Goal: Task Accomplishment & Management: Manage account settings

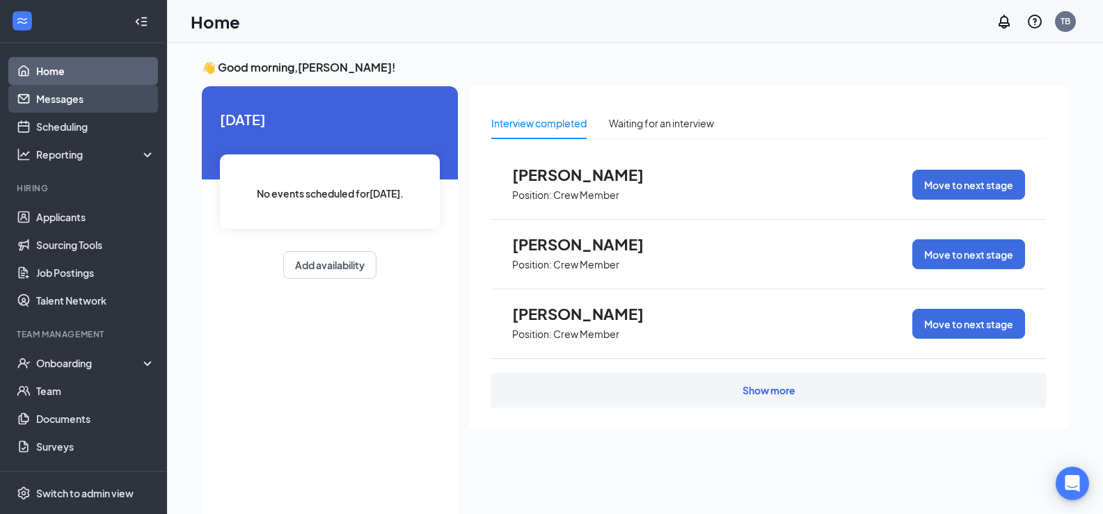
click at [101, 94] on link "Messages" at bounding box center [95, 99] width 119 height 28
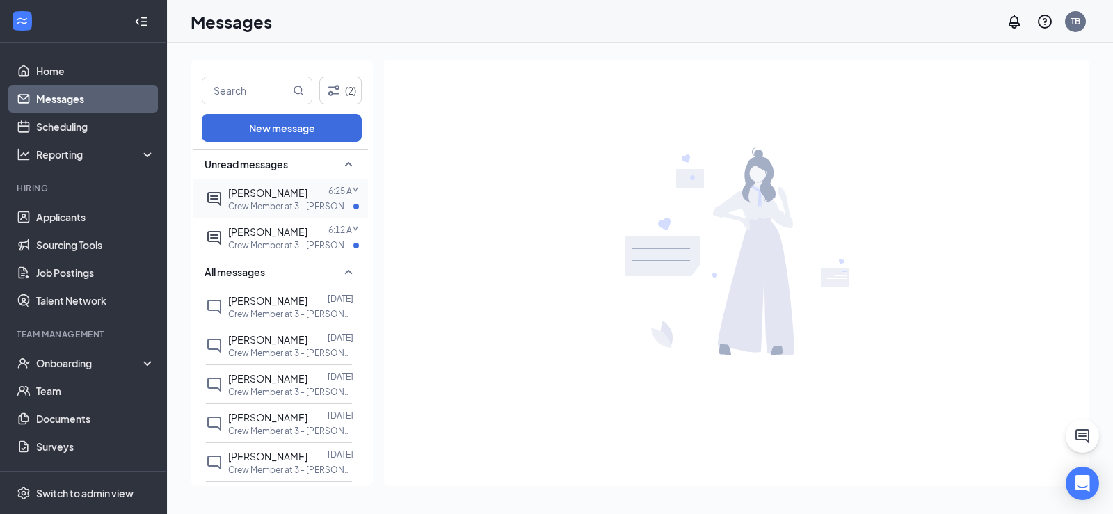
click at [331, 201] on div "Crew Member at 3 - [PERSON_NAME]" at bounding box center [293, 206] width 131 height 12
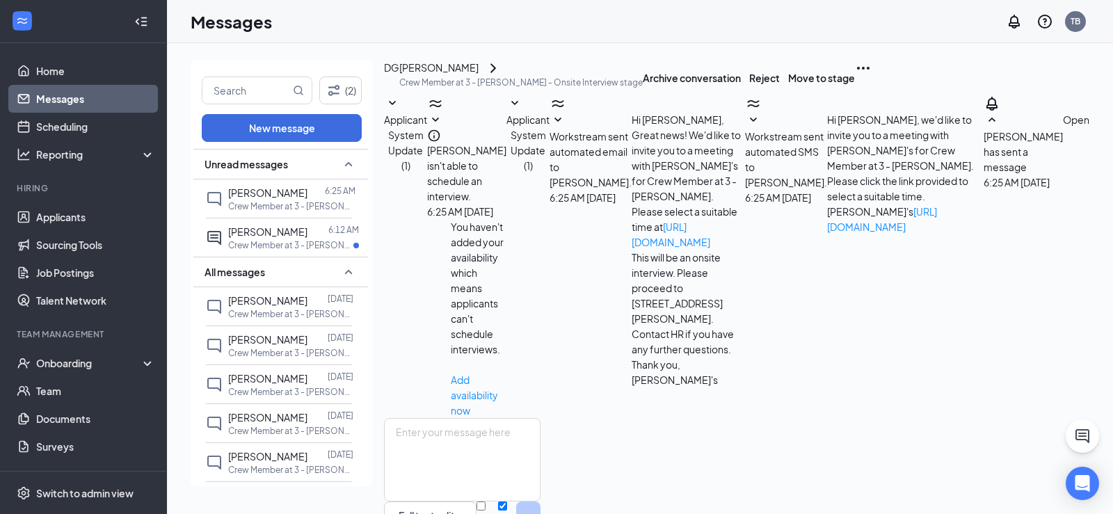
scroll to position [90, 0]
click at [289, 238] on div "[PERSON_NAME]" at bounding box center [267, 231] width 79 height 15
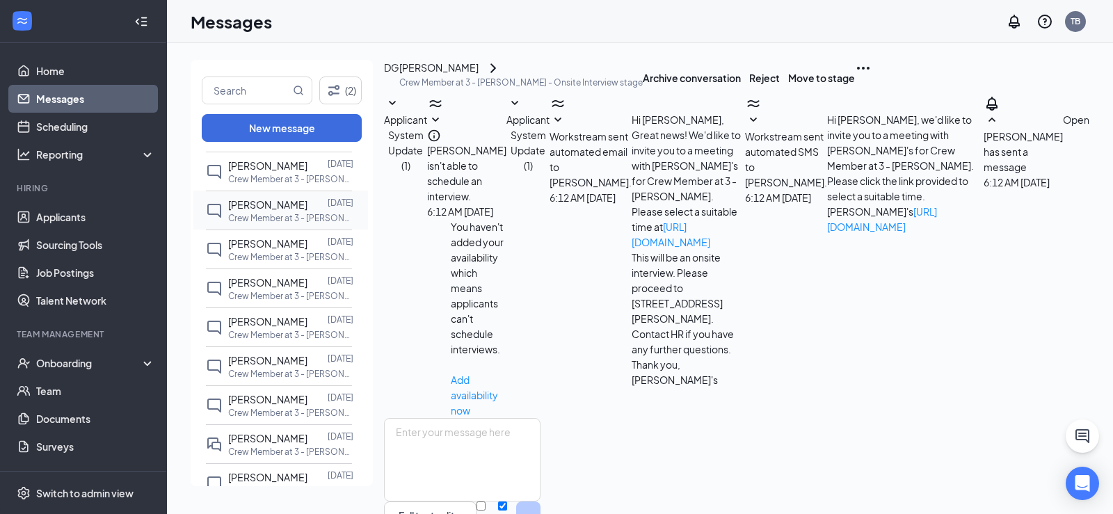
scroll to position [209, 0]
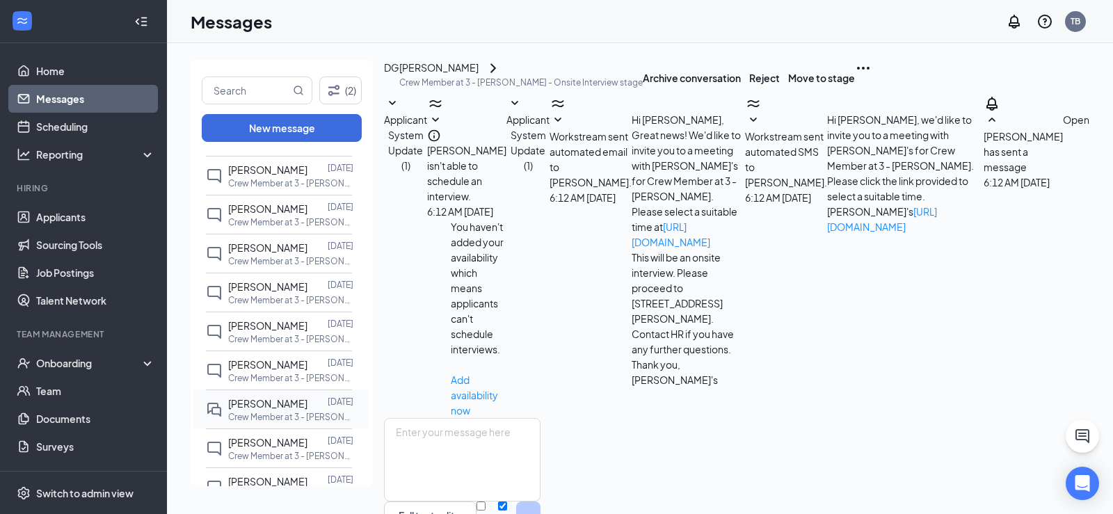
click at [261, 413] on p "Crew Member at 3 - [PERSON_NAME]" at bounding box center [290, 417] width 125 height 12
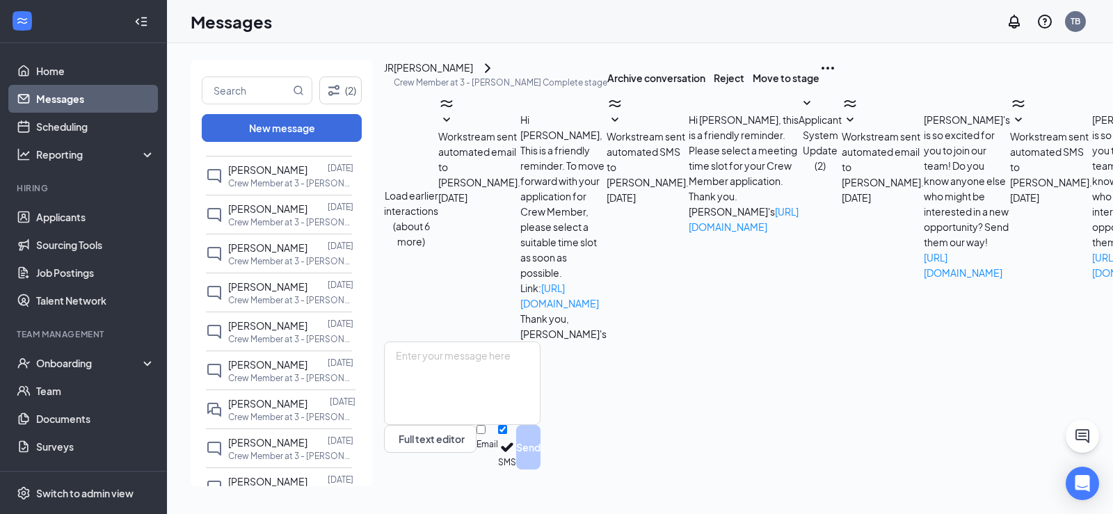
scroll to position [506, 0]
click at [64, 72] on link "Home" at bounding box center [95, 71] width 119 height 28
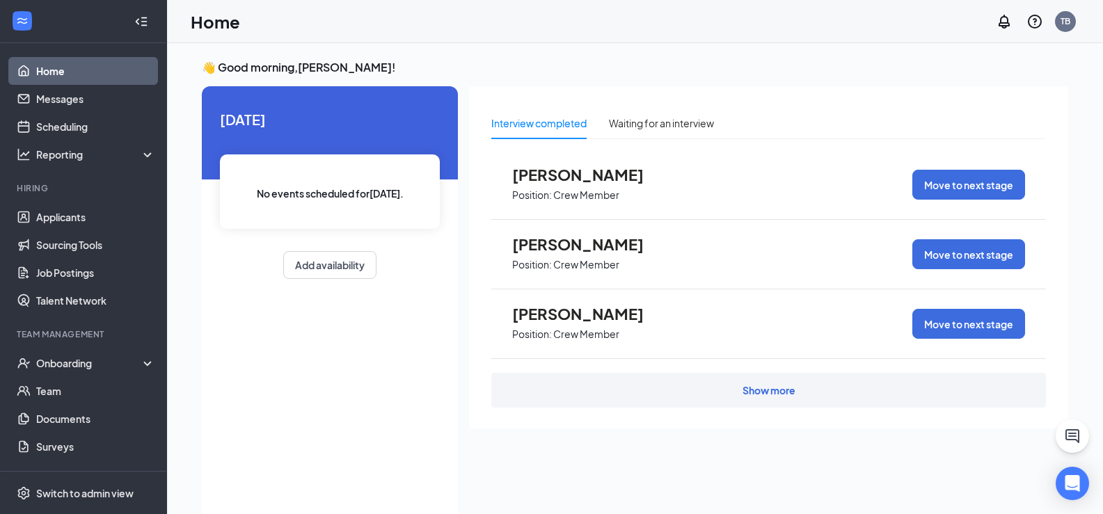
click at [603, 185] on span "Position: Crew Member" at bounding box center [588, 194] width 153 height 21
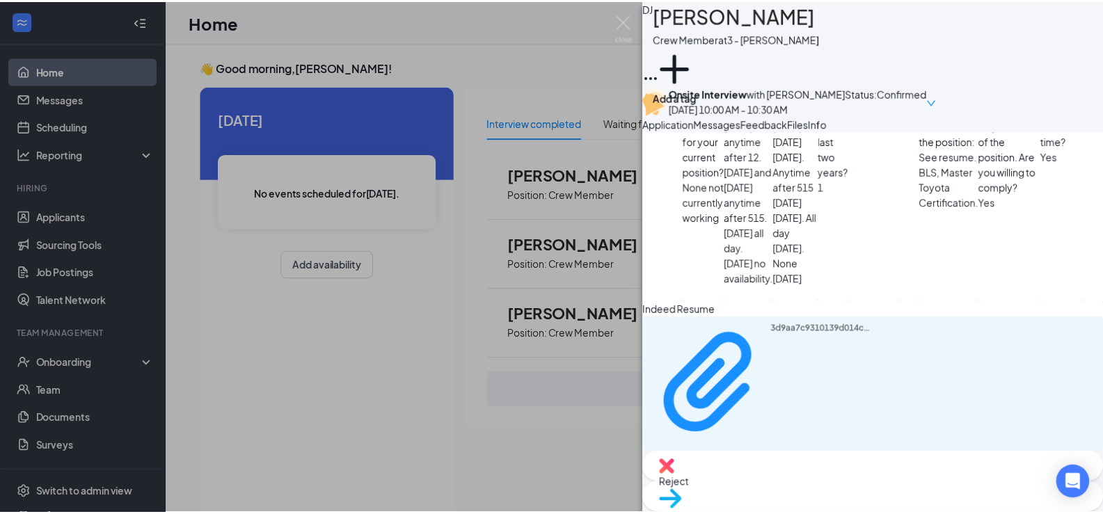
scroll to position [1083, 0]
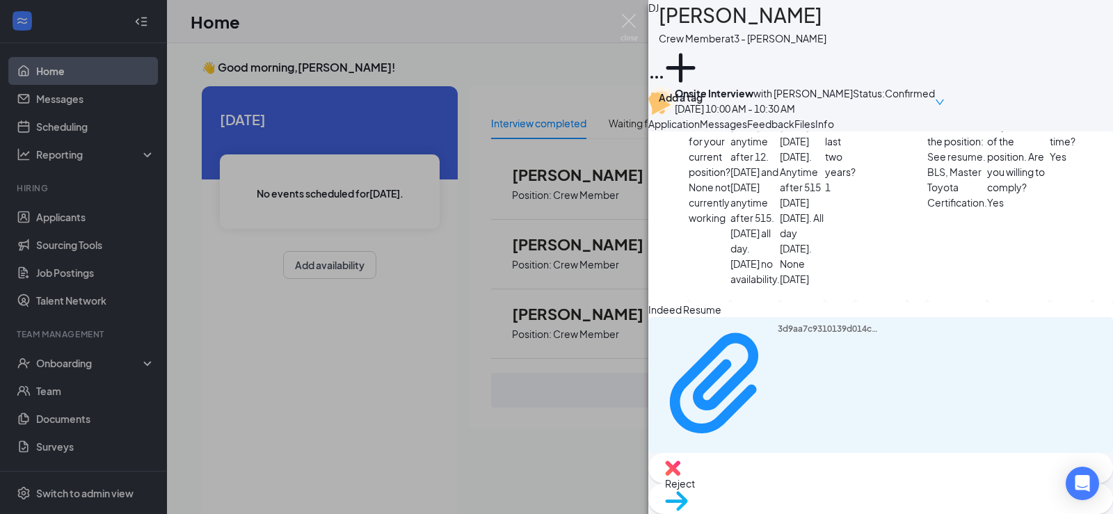
click at [579, 256] on div "DJ [PERSON_NAME] Crew Member at 3 - [PERSON_NAME] Add a tag Onsite Interview wi…" at bounding box center [556, 257] width 1113 height 514
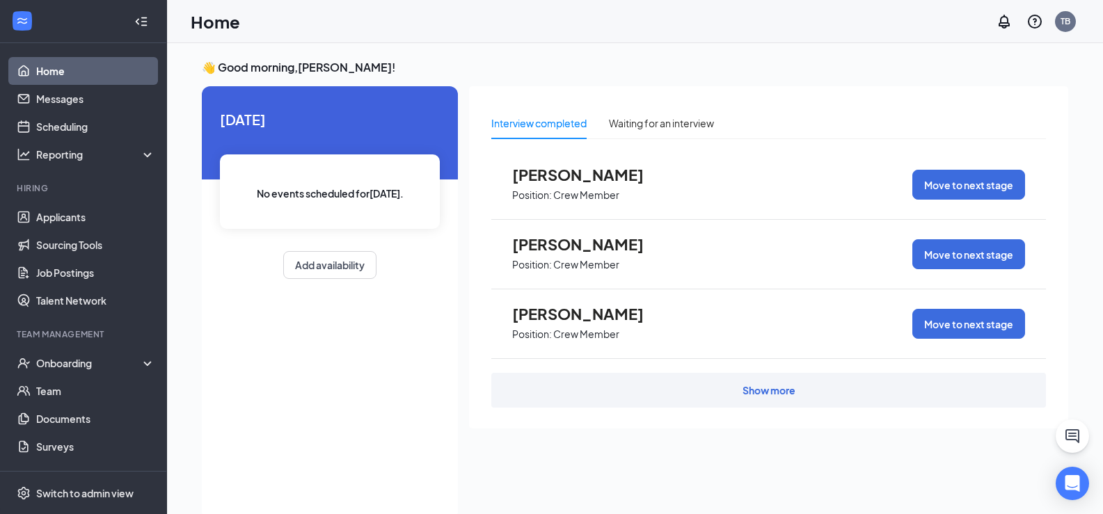
click at [564, 326] on span "Position: Crew Member" at bounding box center [588, 333] width 153 height 21
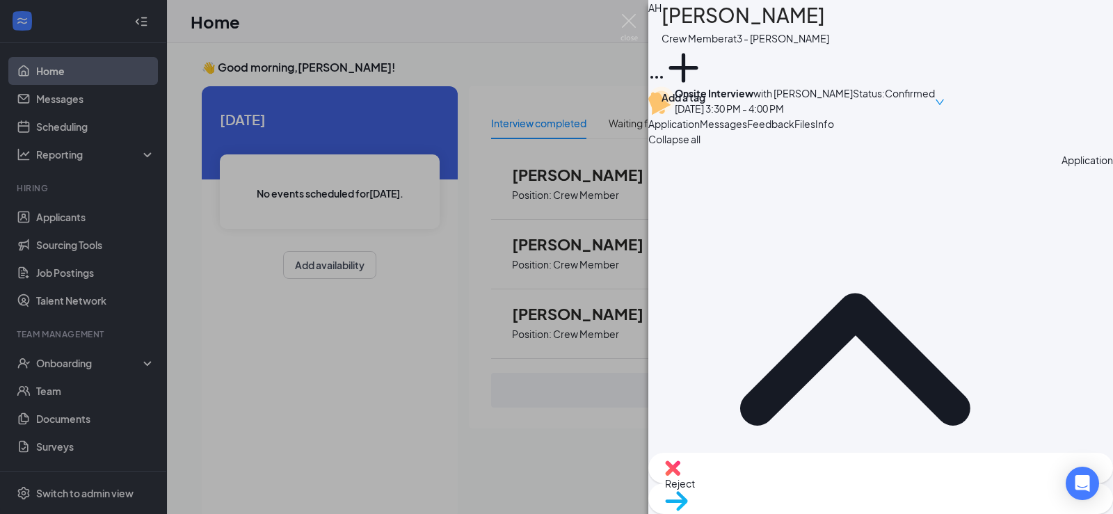
click at [681, 476] on img at bounding box center [672, 468] width 15 height 15
click at [1086, 30] on icon "Cross" at bounding box center [1090, 26] width 8 height 8
click at [392, 401] on div "AH [PERSON_NAME] Crew Member at 3 - [PERSON_NAME] Add a tag Onsite Interview wi…" at bounding box center [556, 257] width 1113 height 514
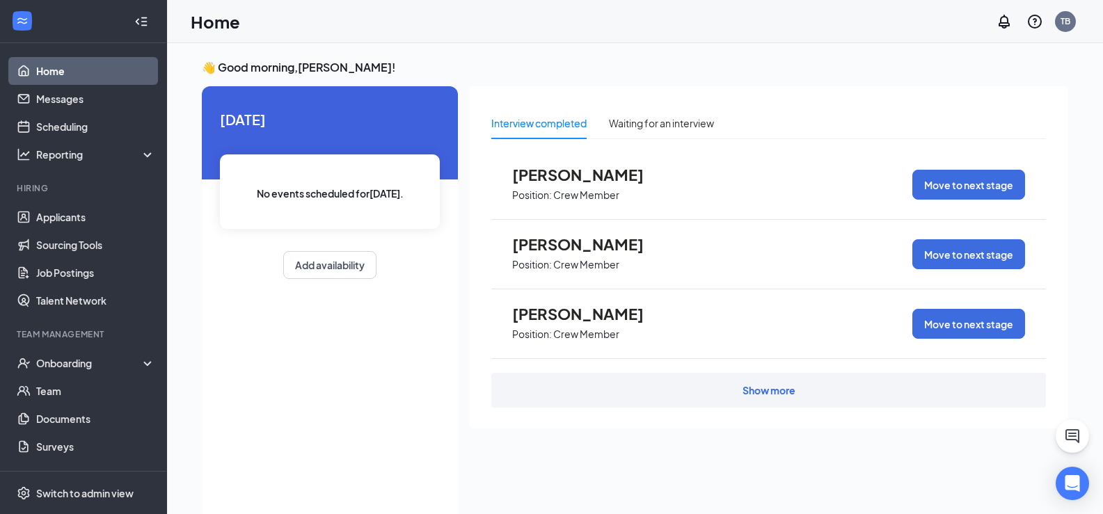
click at [262, 128] on span "[DATE]" at bounding box center [330, 120] width 220 height 22
click at [29, 150] on icon "Analysis" at bounding box center [24, 155] width 14 height 14
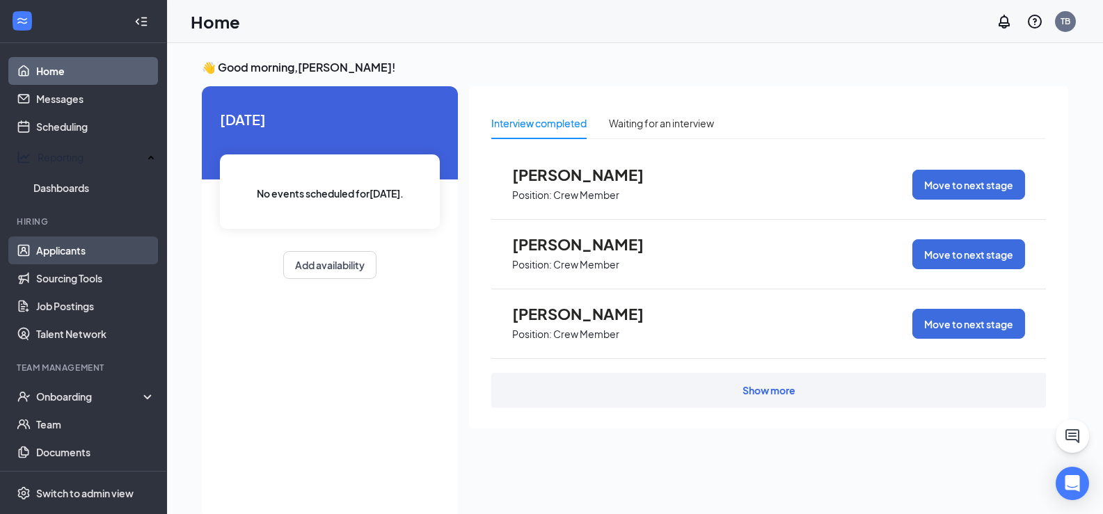
click at [81, 247] on link "Applicants" at bounding box center [95, 251] width 119 height 28
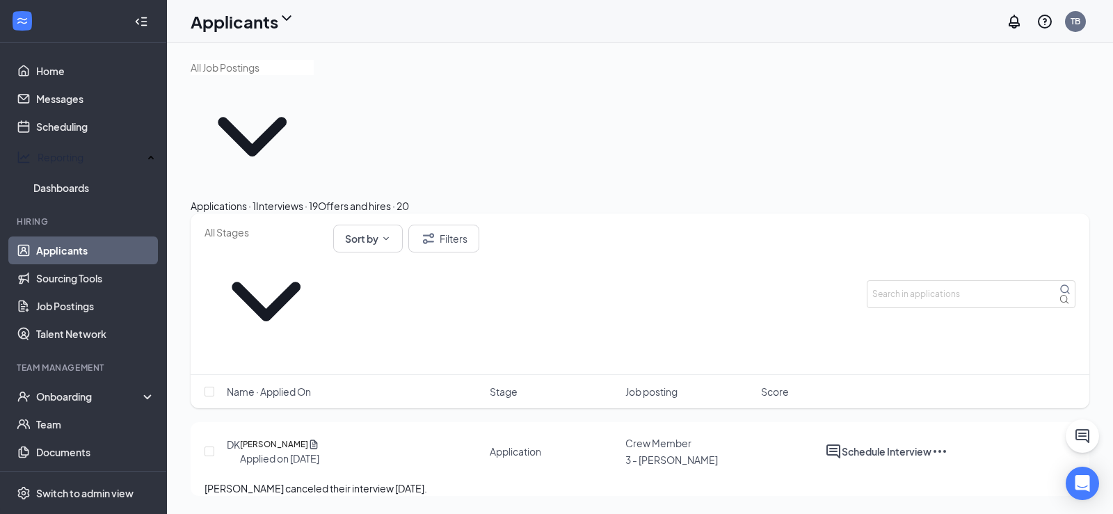
click at [400, 438] on div "DK [PERSON_NAME] Applied on [DATE]" at bounding box center [354, 452] width 255 height 28
click at [409, 198] on div "Offers and hires · 20" at bounding box center [363, 205] width 91 height 15
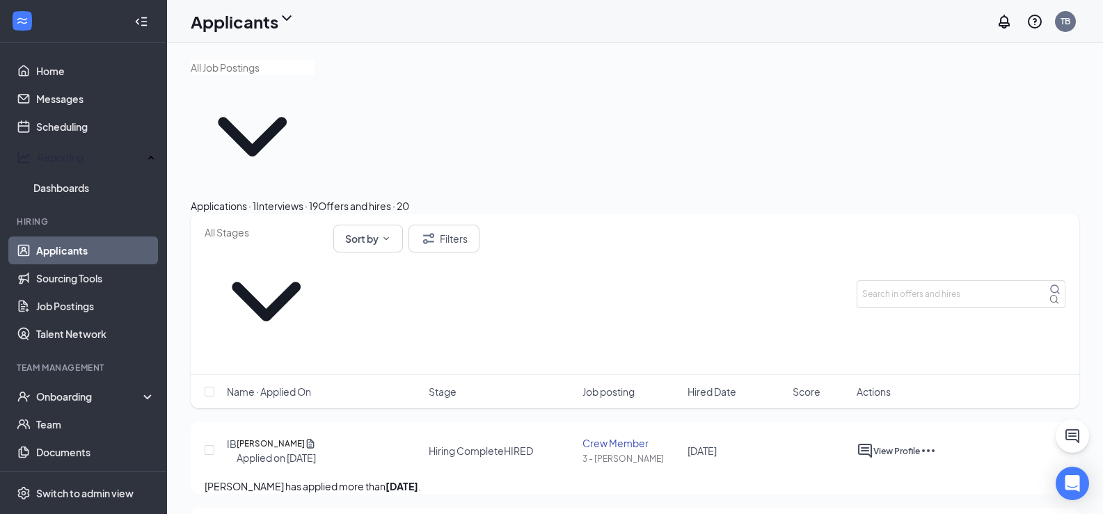
click at [318, 198] on div "Interviews · 19" at bounding box center [287, 205] width 62 height 15
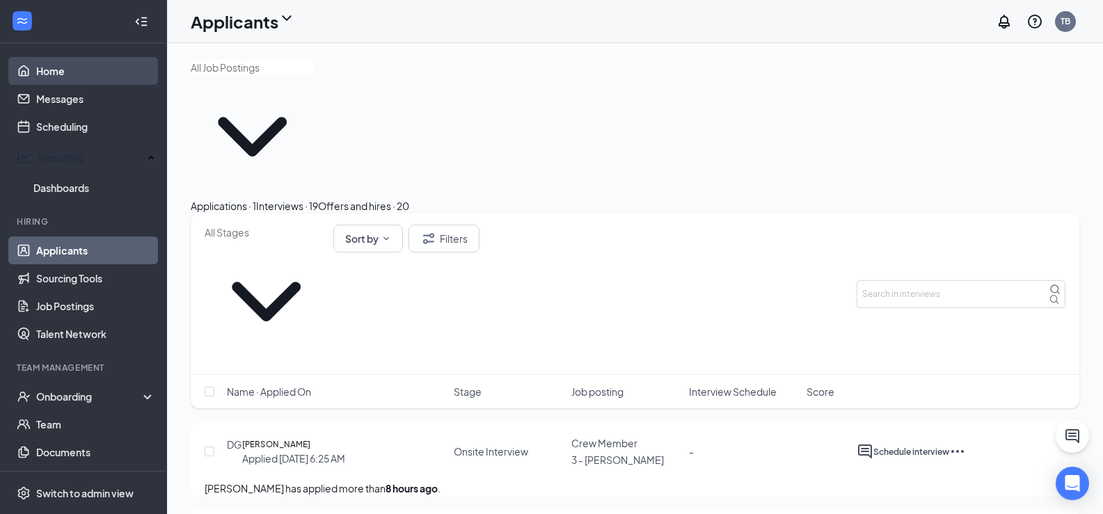
click at [59, 77] on link "Home" at bounding box center [95, 71] width 119 height 28
